Goal: Task Accomplishment & Management: Manage account settings

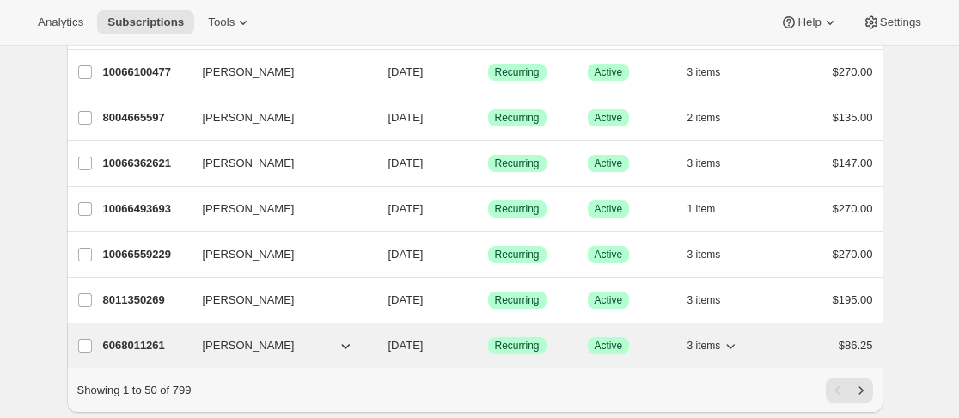
scroll to position [2156, 0]
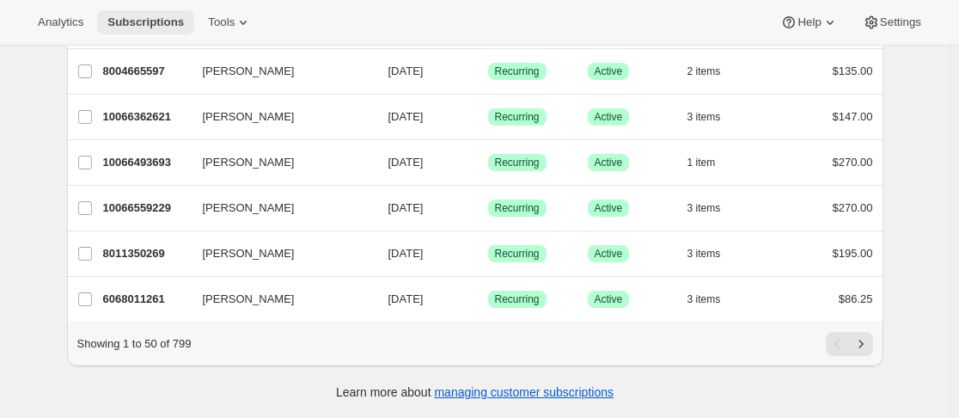
click at [113, 21] on span "Subscriptions" at bounding box center [145, 22] width 76 height 14
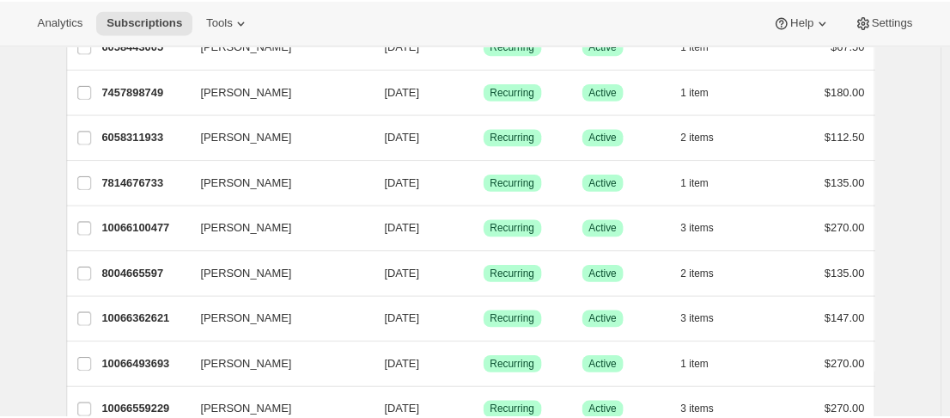
scroll to position [2156, 0]
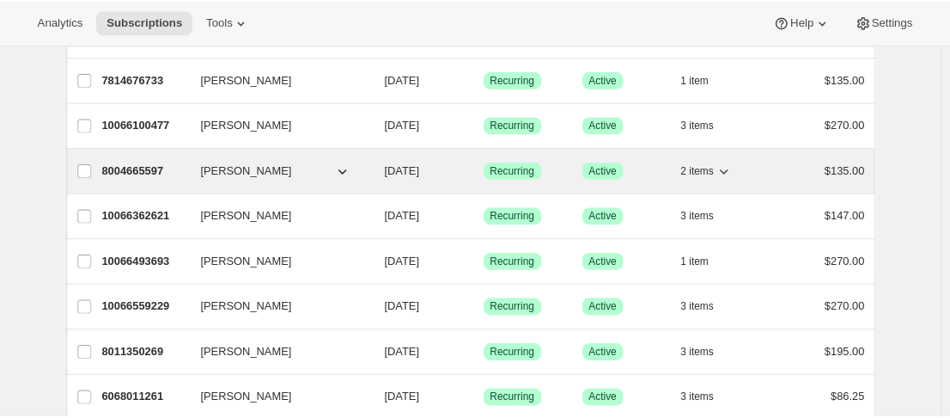
scroll to position [2156, 0]
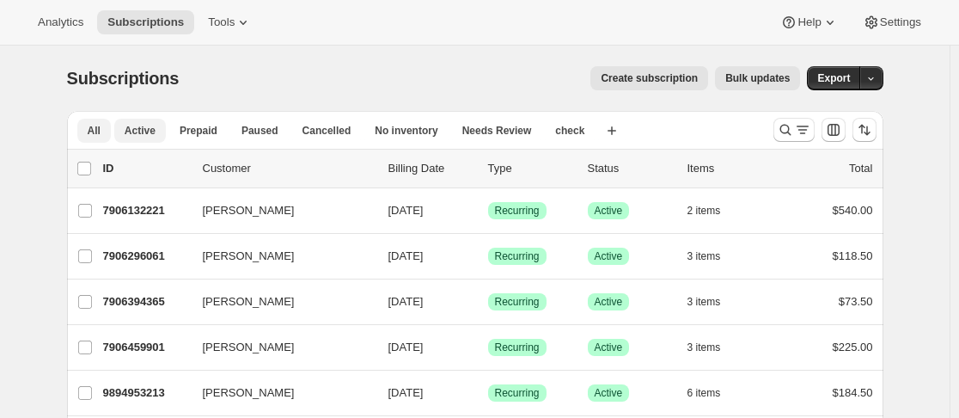
click at [149, 128] on span "Active" at bounding box center [140, 131] width 31 height 14
click at [135, 127] on span "Active" at bounding box center [140, 131] width 31 height 14
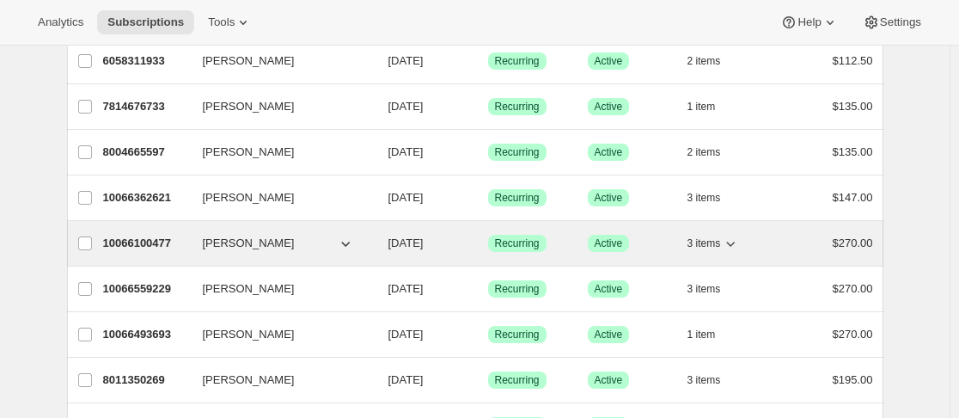
scroll to position [2156, 0]
